Goal: Task Accomplishment & Management: Use online tool/utility

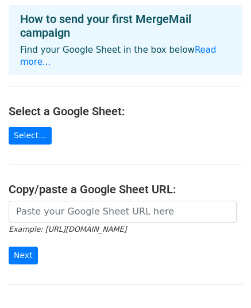
scroll to position [53, 0]
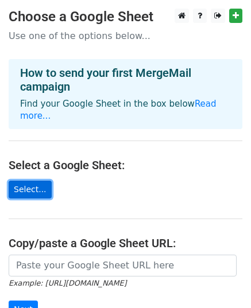
click at [28, 181] on link "Select..." at bounding box center [30, 190] width 43 height 18
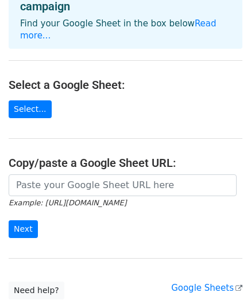
scroll to position [142, 0]
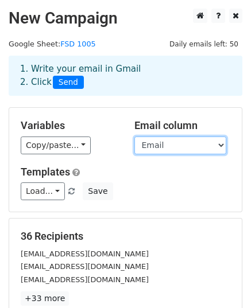
click at [199, 143] on select "Name Email" at bounding box center [180, 146] width 92 height 18
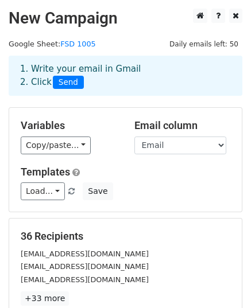
click at [194, 95] on div "1. Write your email in Gmail 2. Click Send" at bounding box center [125, 76] width 233 height 40
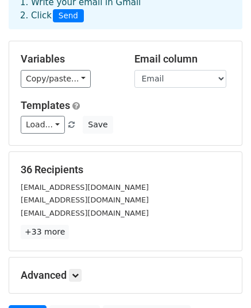
scroll to position [76, 0]
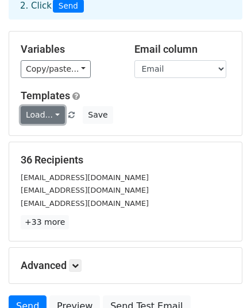
click at [48, 112] on link "Load..." at bounding box center [43, 115] width 44 height 18
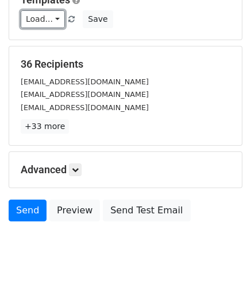
scroll to position [181, 0]
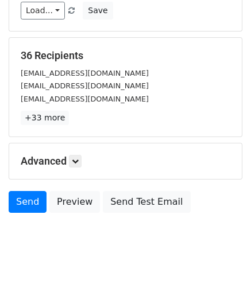
click at [57, 95] on small "reshmi7103@gmail.com" at bounding box center [85, 99] width 128 height 9
click at [60, 85] on small "ps3628555@gmail.com" at bounding box center [85, 85] width 128 height 9
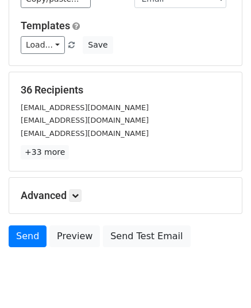
scroll to position [66, 0]
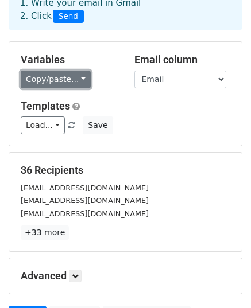
click at [60, 71] on link "Copy/paste..." at bounding box center [56, 80] width 70 height 18
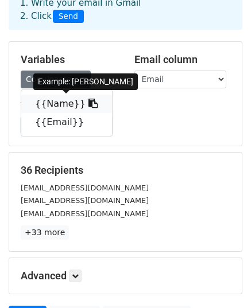
click at [59, 104] on link "{{Name}}" at bounding box center [66, 104] width 91 height 18
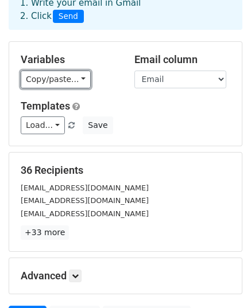
click at [65, 78] on link "Copy/paste..." at bounding box center [56, 80] width 70 height 18
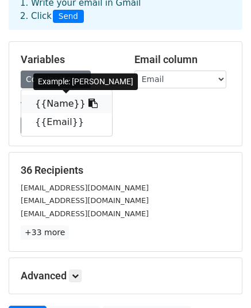
click at [55, 97] on link "{{Name}}" at bounding box center [66, 104] width 91 height 18
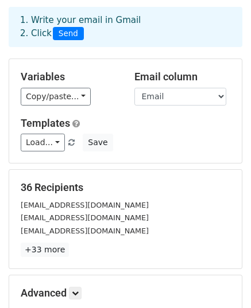
scroll to position [47, 0]
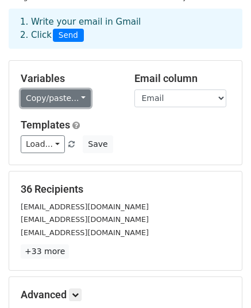
click at [49, 101] on link "Copy/paste..." at bounding box center [56, 98] width 70 height 18
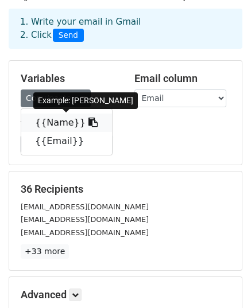
click at [52, 118] on link "{{Name}}" at bounding box center [66, 123] width 91 height 18
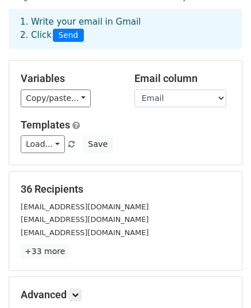
click at [72, 32] on span "Send" at bounding box center [68, 36] width 31 height 14
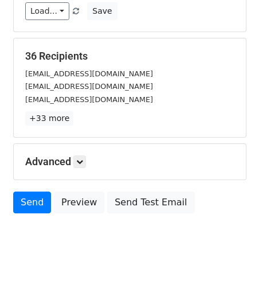
scroll to position [181, 0]
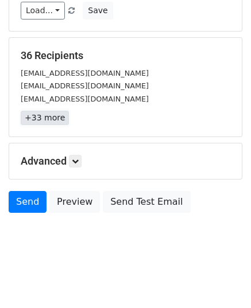
click at [42, 120] on link "+33 more" at bounding box center [45, 118] width 48 height 14
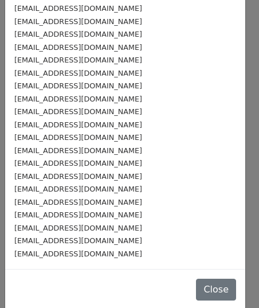
scroll to position [259, 0]
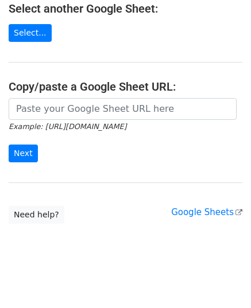
scroll to position [146, 0]
